Goal: Transaction & Acquisition: Purchase product/service

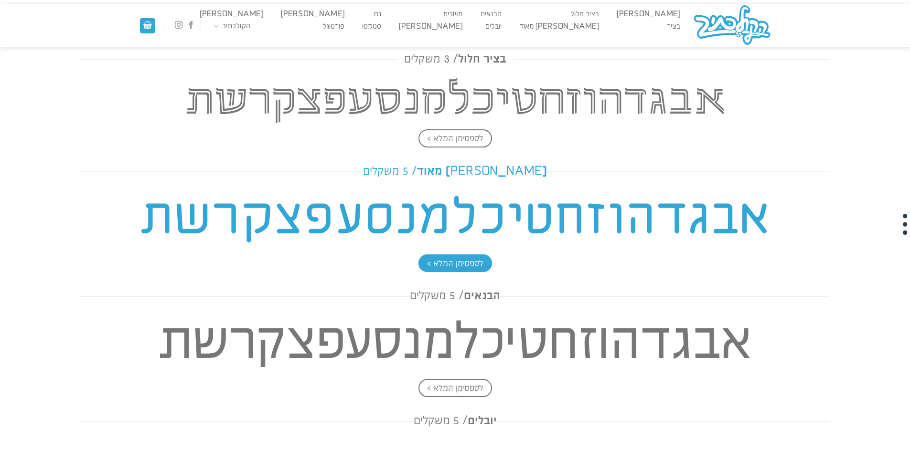
scroll to position [612, 0]
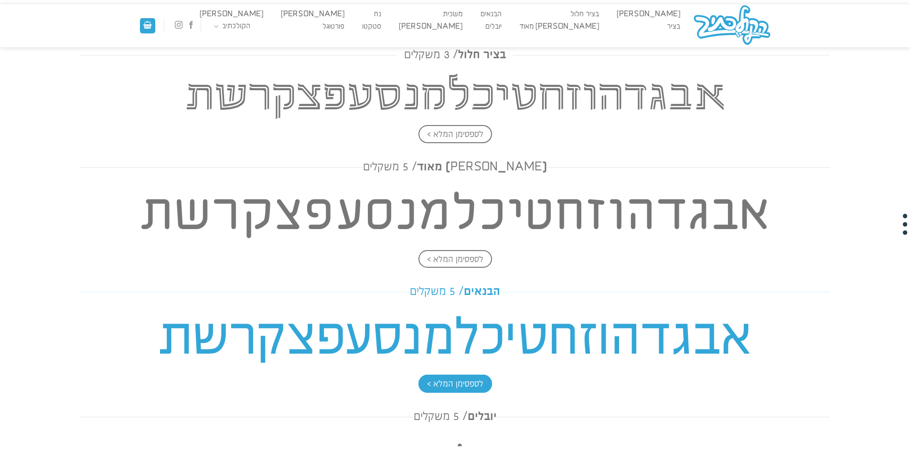
click at [480, 317] on h4 "אבגדהוזחטיכלמנסעפצקרשת" at bounding box center [455, 339] width 751 height 69
click at [456, 382] on span "לספסימן המלא >" at bounding box center [455, 384] width 74 height 18
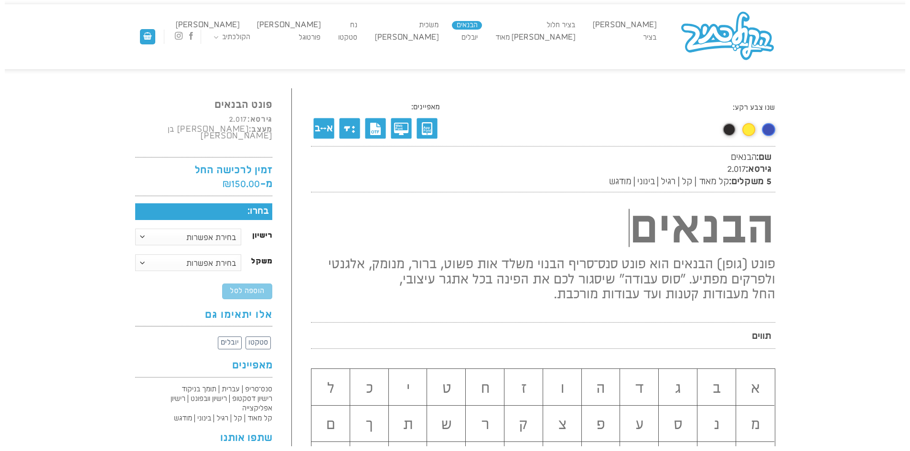
scroll to position [0, 0]
click at [201, 230] on select "בחירת אפשרות רישיון דסקטופ רישיון וובפונט רישיון אפליקצייה" at bounding box center [188, 236] width 107 height 17
click at [135, 228] on select "בחירת אפשרות רישיון דסקטופ רישיון וובפונט רישיון אפליקצייה" at bounding box center [188, 236] width 107 height 17
select select "רישיון דסקטופ"
click at [204, 254] on select "בחירת אפשרות קל-מאוד קל רגיל בינוני מודגש משפחה מלאה" at bounding box center [188, 262] width 107 height 17
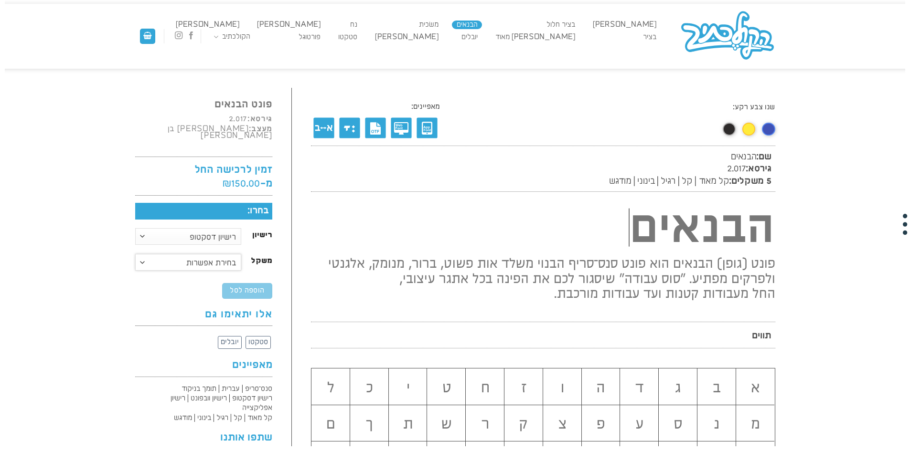
select select "רגיל"
click at [135, 254] on select "בחירת אפשרות קל-מאוד קל רגיל בינוני מודגש משפחה מלאה" at bounding box center [188, 262] width 107 height 17
select select "רישיון דסקטופ"
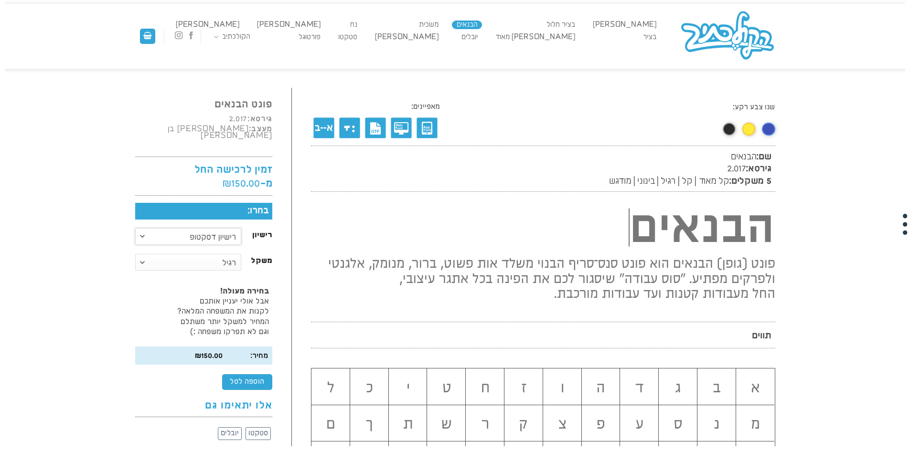
click at [184, 228] on select "בחירת אפשרות רישיון דסקטופ רישיון וובפונט רישיון אפליקצייה" at bounding box center [188, 236] width 107 height 17
click at [135, 228] on select "בחירת אפשרות רישיון דסקטופ רישיון וובפונט רישיון אפליקצייה" at bounding box center [188, 236] width 107 height 17
click at [195, 254] on select "בחירת אפשרות קל-מאוד קל רגיל בינוני מודגש משפחה מלאה" at bounding box center [188, 262] width 107 height 17
select select "משפחה מלאה"
click at [135, 254] on select "בחירת אפשרות קל-מאוד קל רגיל בינוני מודגש משפחה מלאה" at bounding box center [188, 262] width 107 height 17
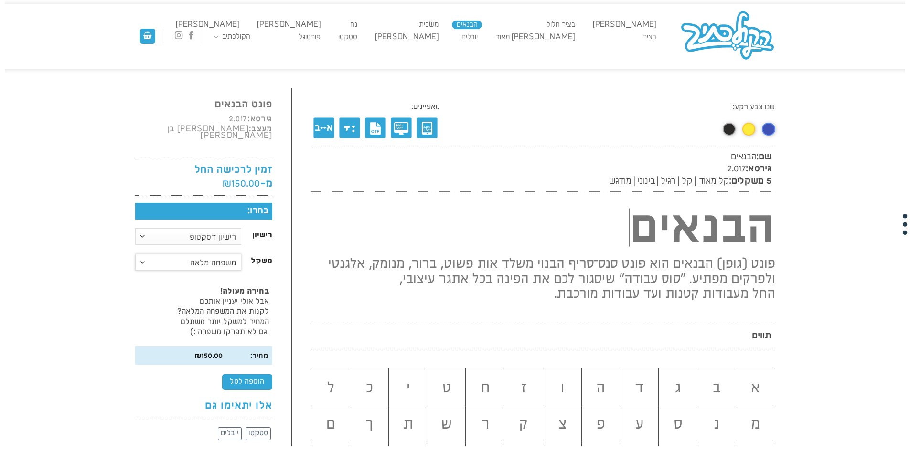
select select "רישיון דסקטופ"
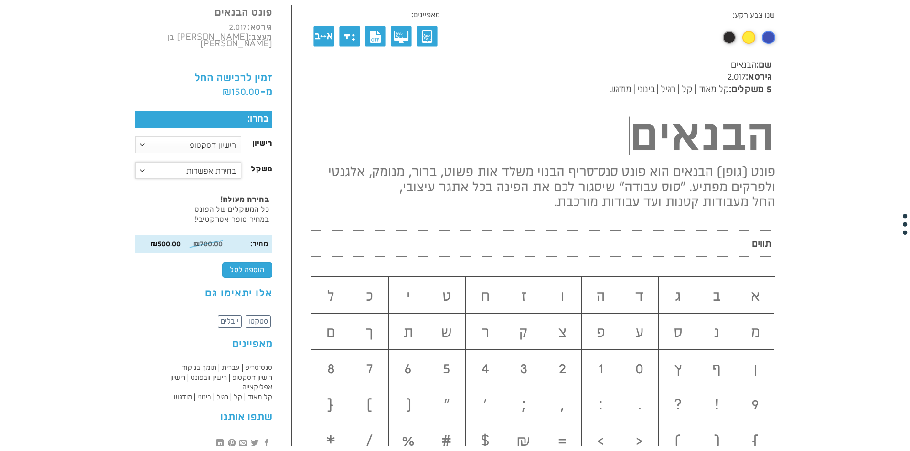
scroll to position [96, 0]
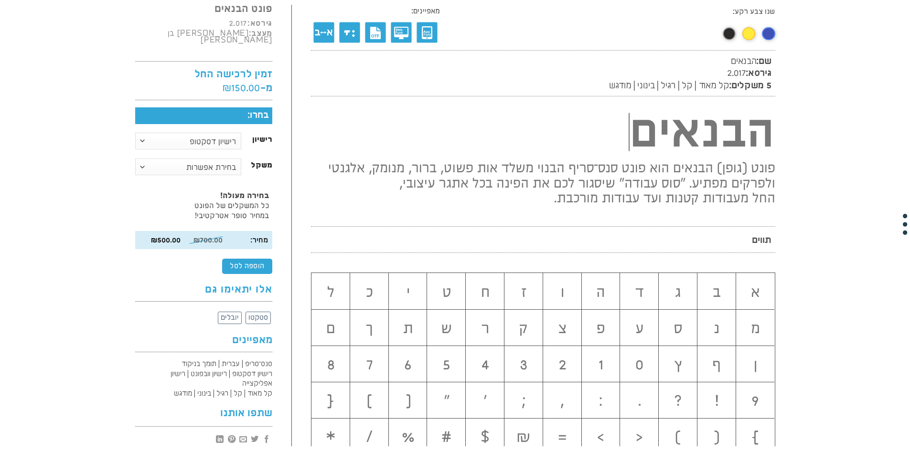
click at [752, 288] on h2 "א" at bounding box center [755, 293] width 39 height 16
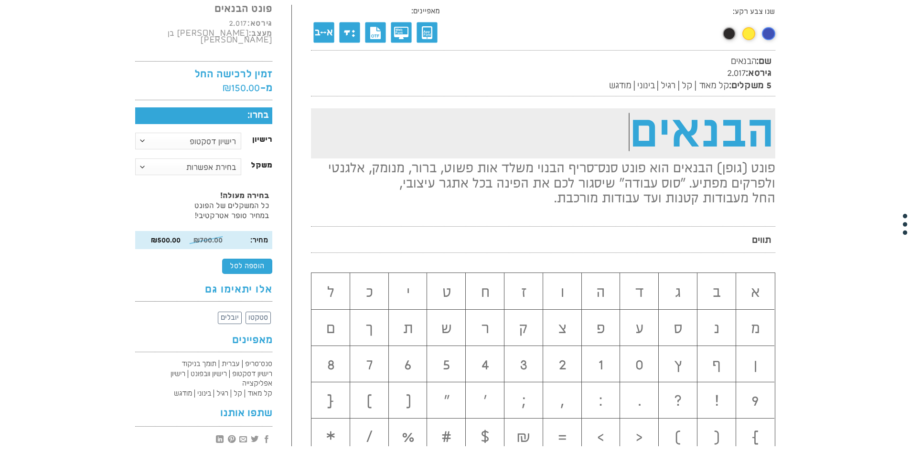
click at [708, 126] on h1 "הבנאים" at bounding box center [543, 133] width 464 height 50
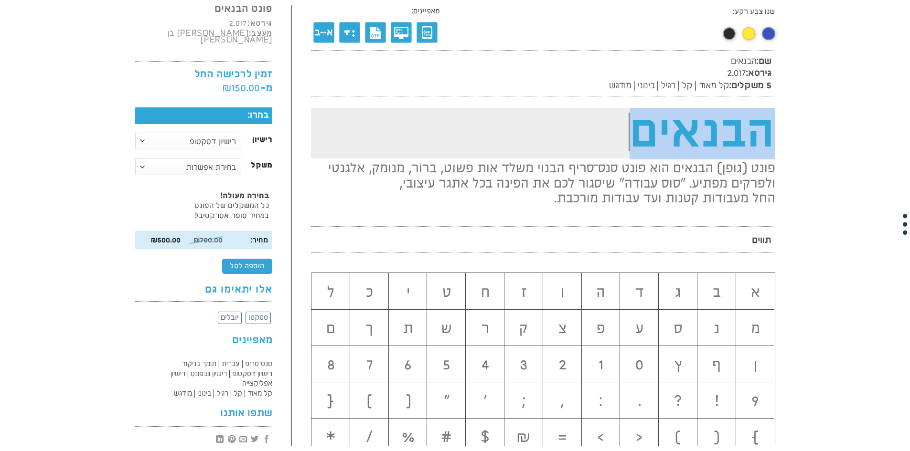
click at [708, 126] on h1 "הבנאים" at bounding box center [543, 133] width 464 height 50
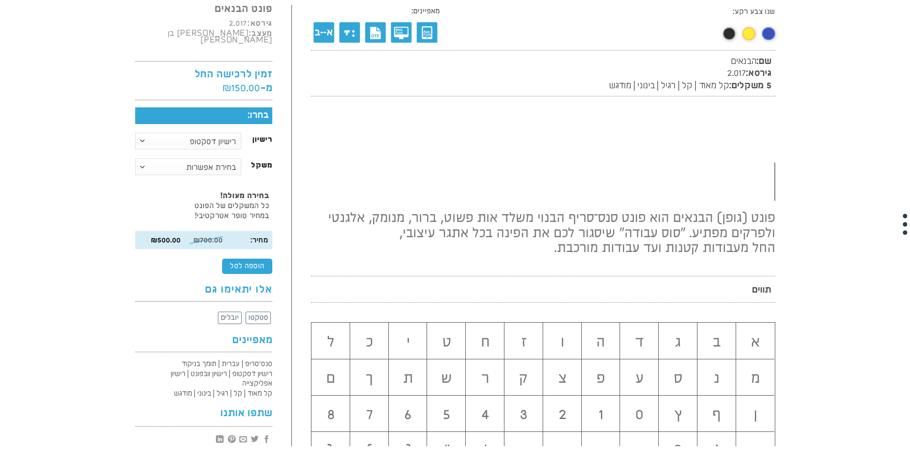
click at [718, 345] on h2 "ב" at bounding box center [716, 343] width 39 height 16
click at [676, 342] on h2 "ג" at bounding box center [678, 343] width 39 height 16
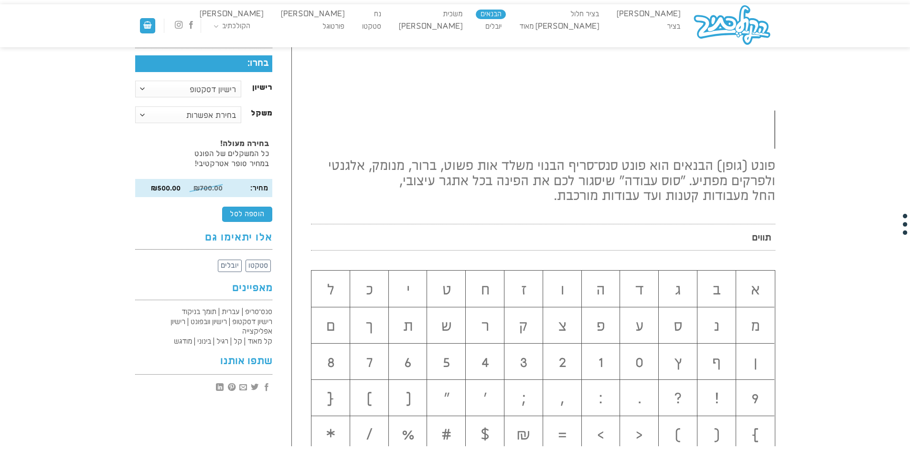
scroll to position [192, 0]
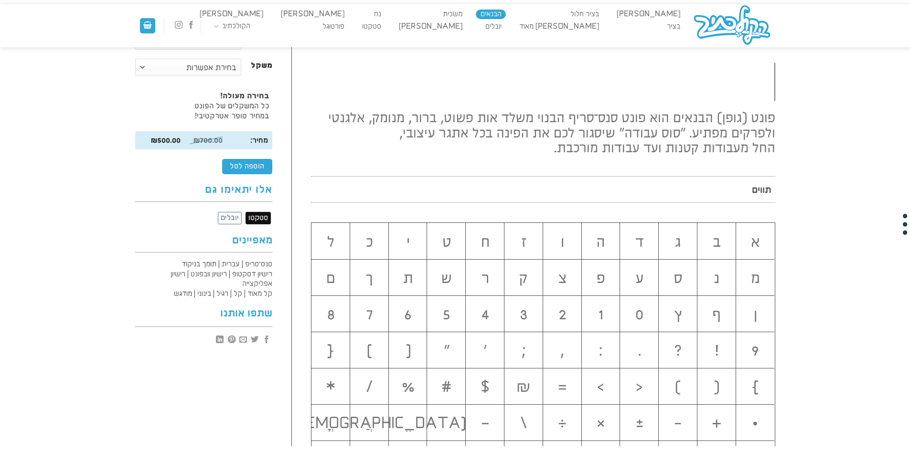
click at [248, 214] on span "סטקטו" at bounding box center [258, 218] width 20 height 8
click at [232, 214] on span "יובלים" at bounding box center [230, 218] width 18 height 8
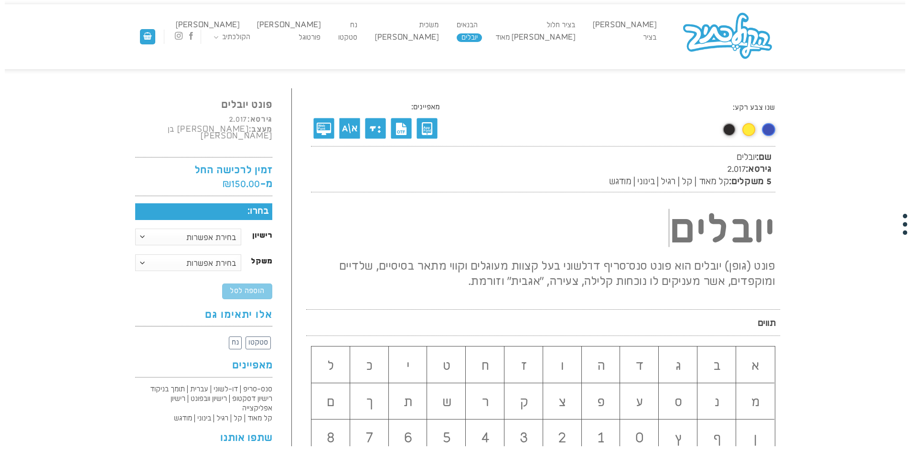
click at [717, 32] on img at bounding box center [728, 37] width 96 height 52
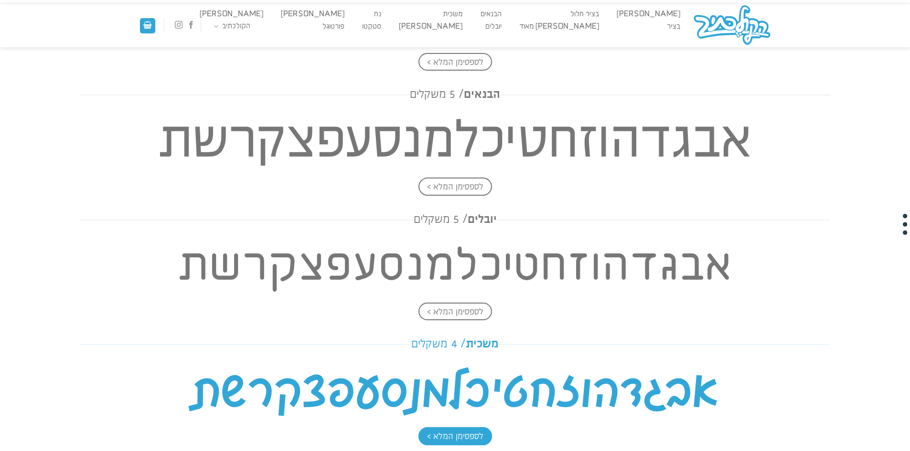
scroll to position [956, 0]
